Goal: Navigation & Orientation: Find specific page/section

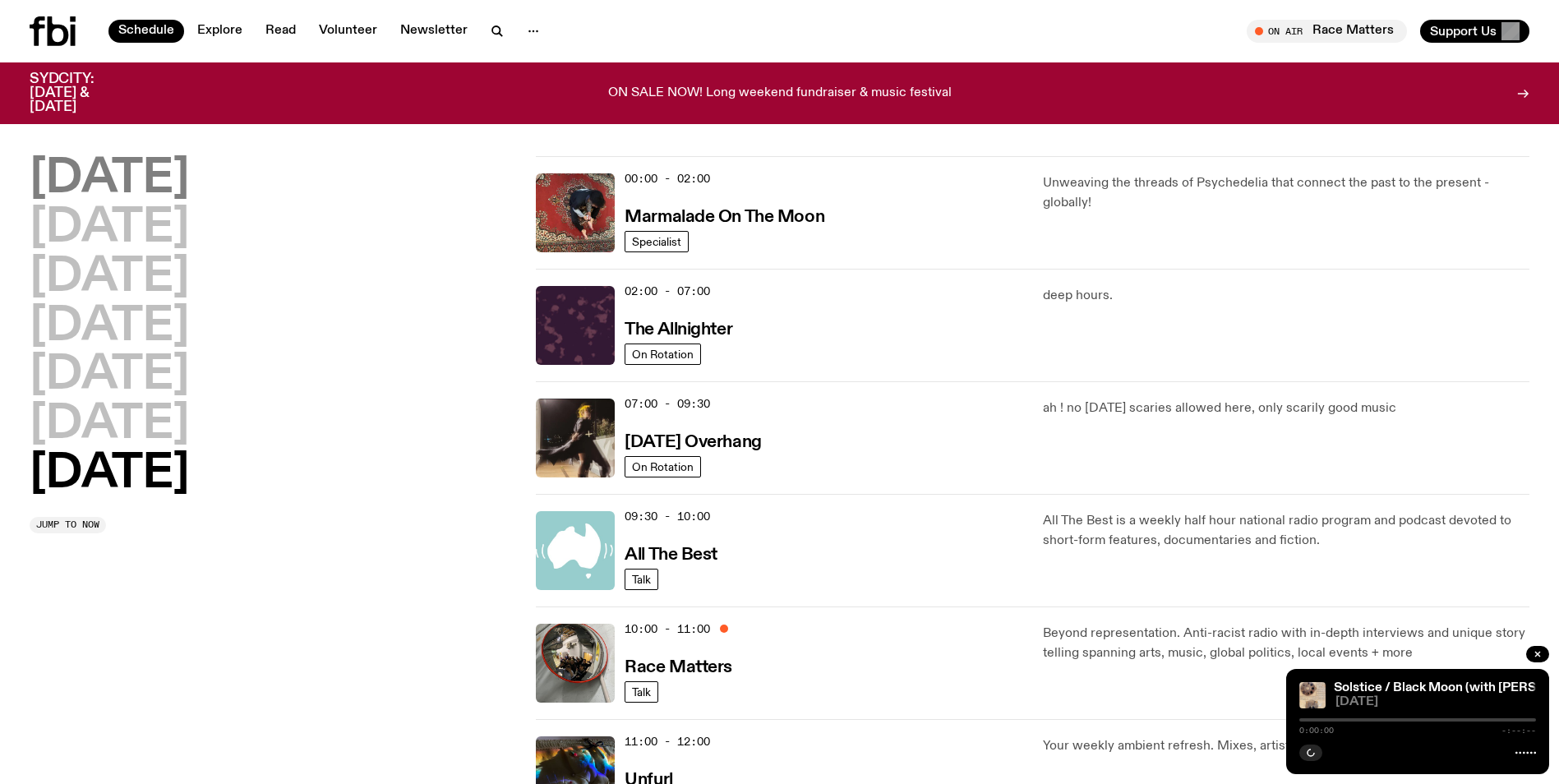
click at [110, 175] on h2 "[DATE]" at bounding box center [110, 179] width 159 height 46
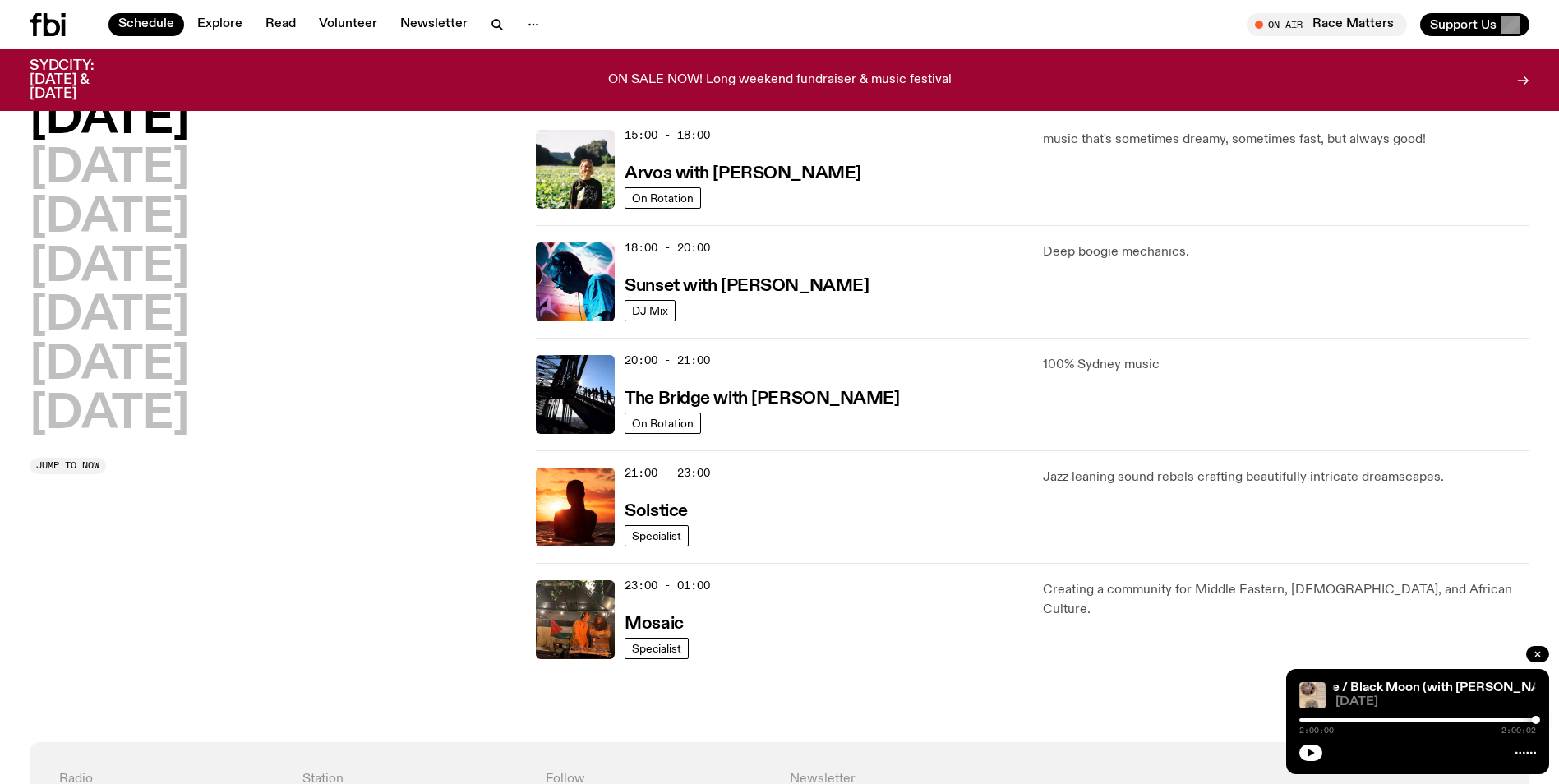
scroll to position [594, 0]
click at [586, 502] on img at bounding box center [575, 506] width 79 height 79
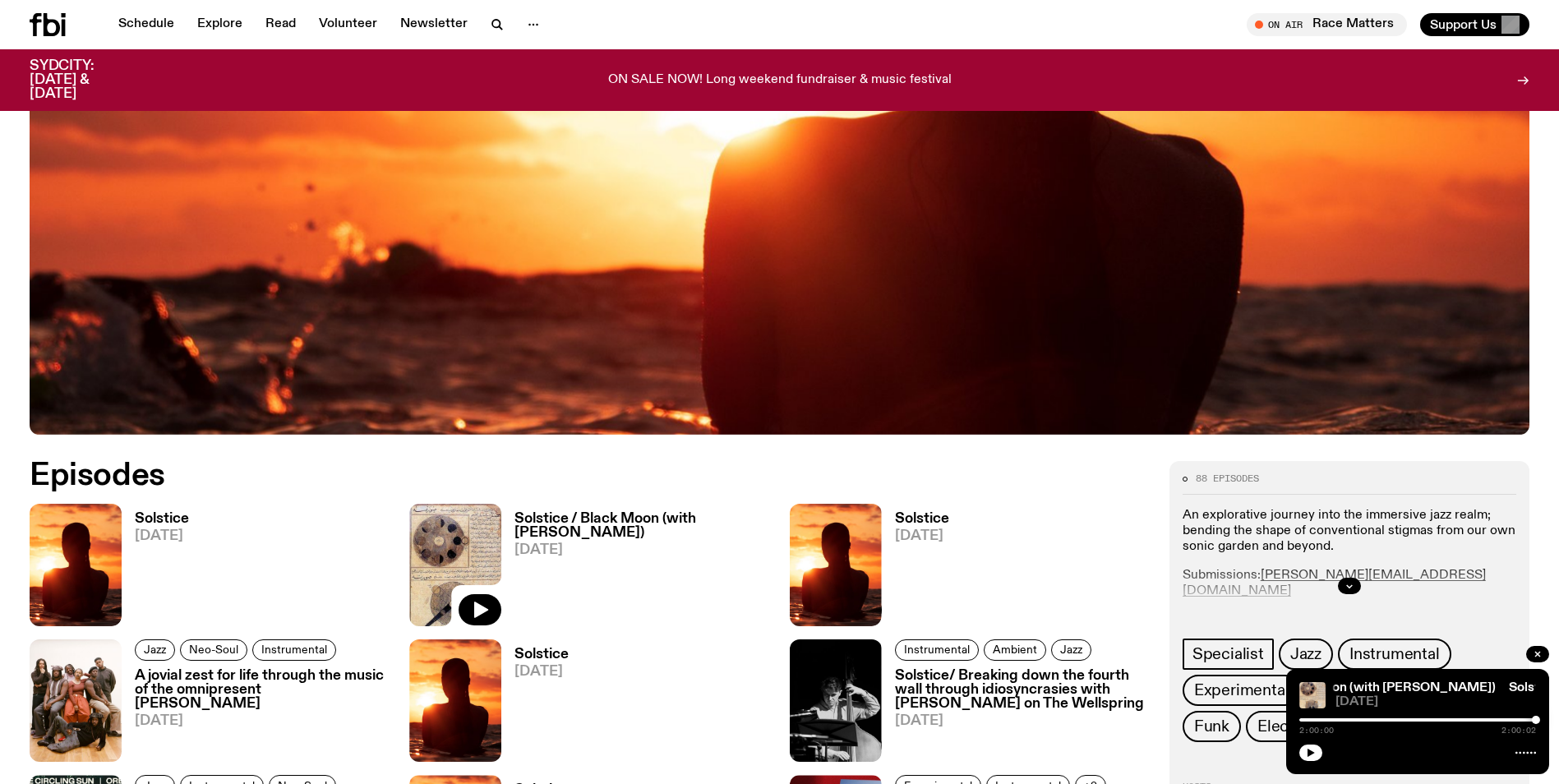
scroll to position [644, 0]
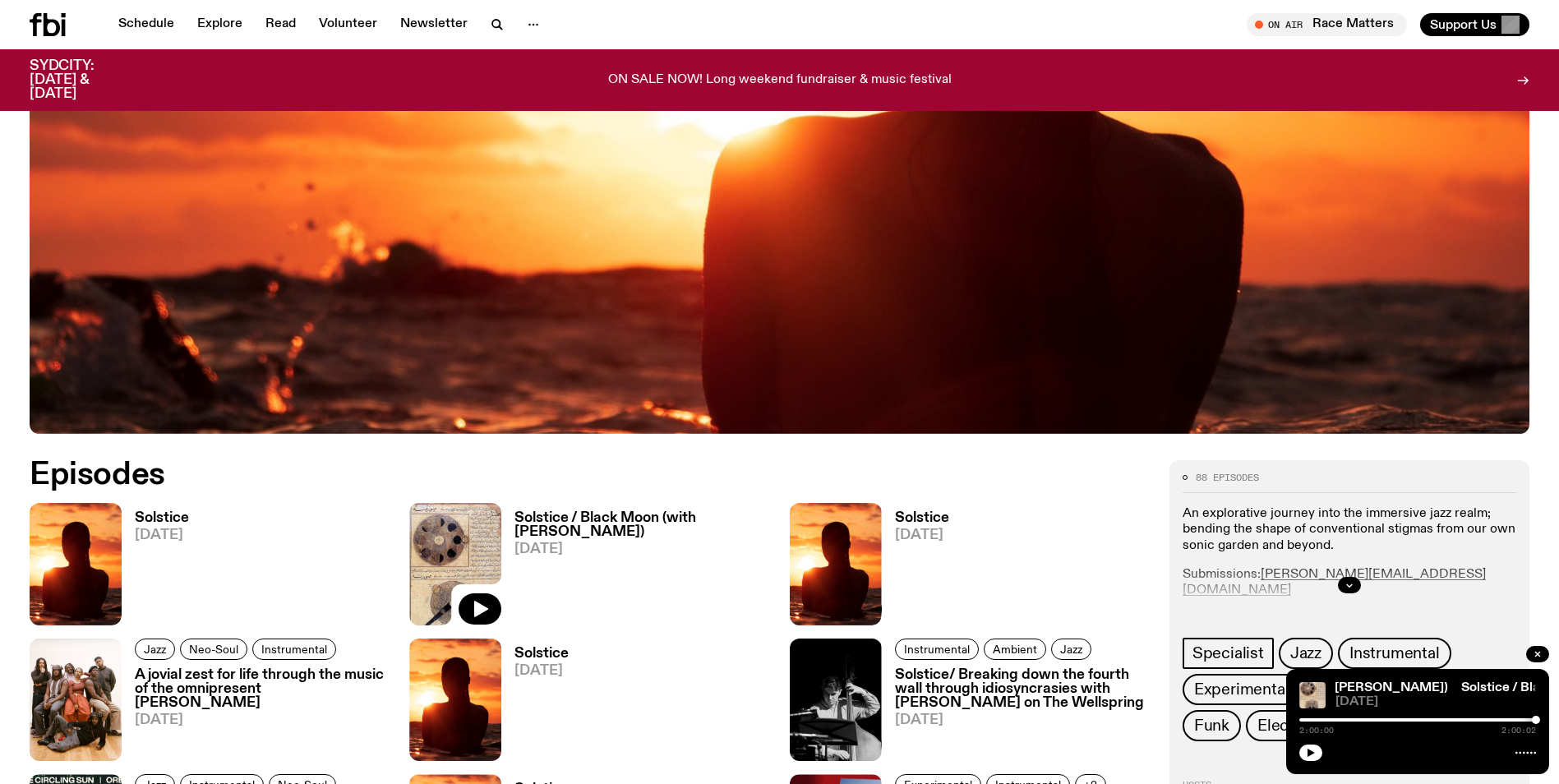
click at [168, 511] on h3 "Solstice" at bounding box center [161, 517] width 54 height 14
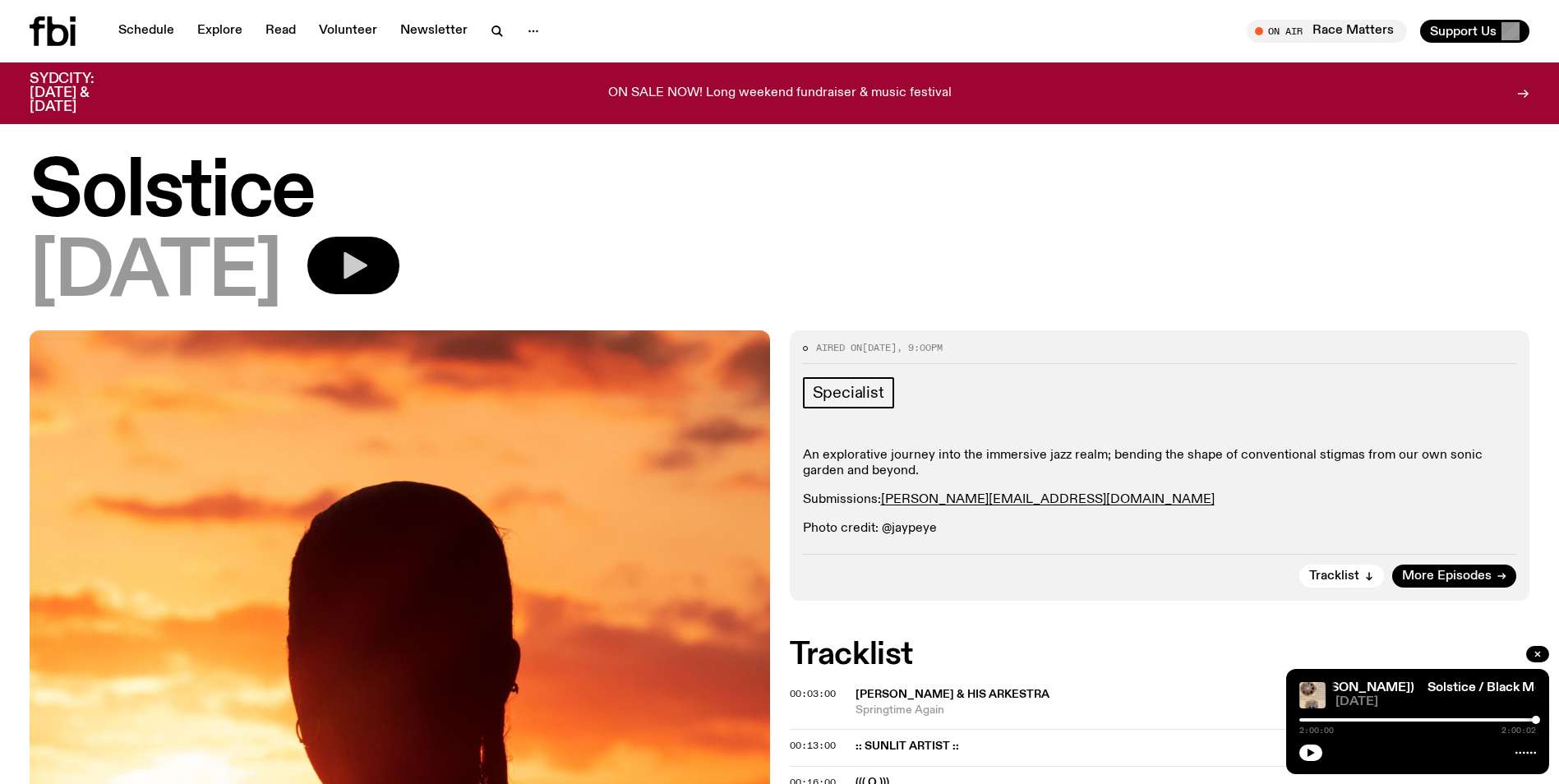
click at [367, 263] on icon "button" at bounding box center [355, 266] width 24 height 27
